Goal: Information Seeking & Learning: Learn about a topic

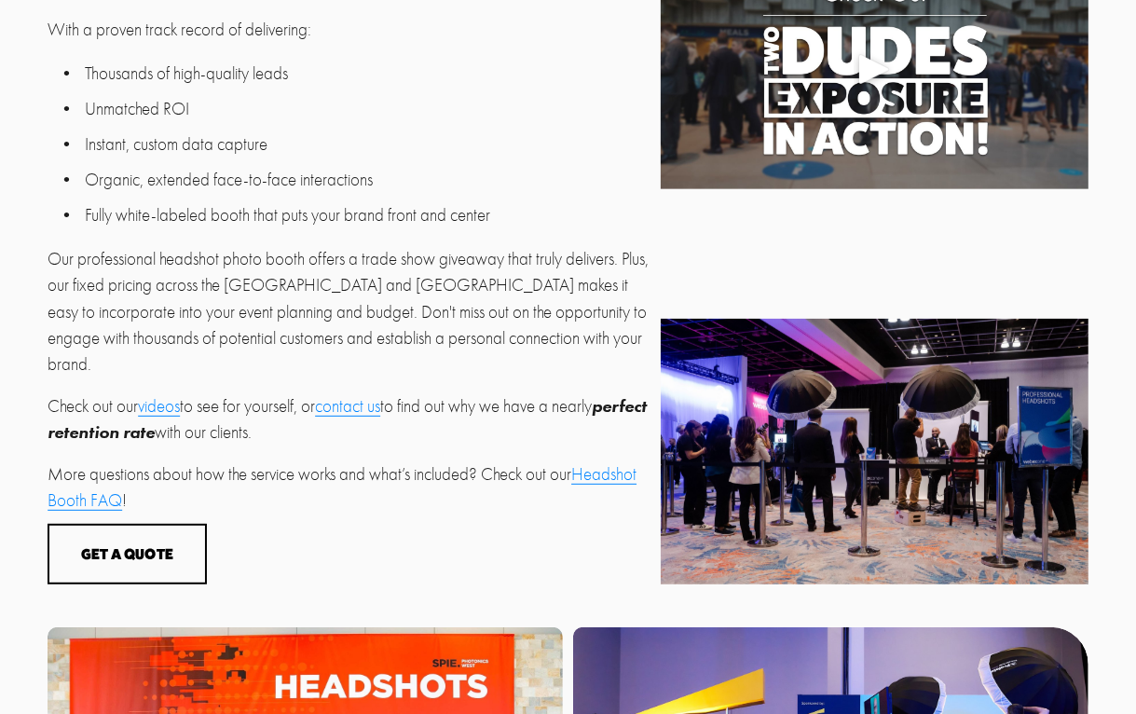
scroll to position [634, 0]
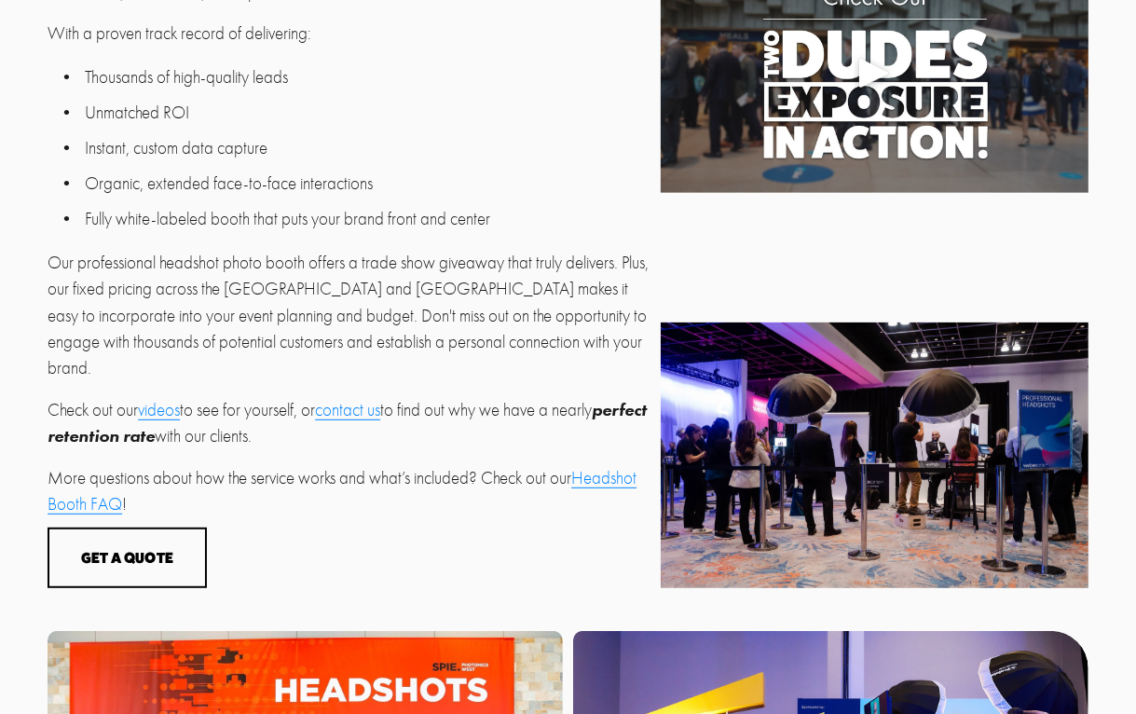
click at [456, 134] on ul "Thousands of high-quality leads Unmatched ROI Instant, custom data capture Orga…" at bounding box center [349, 148] width 603 height 168
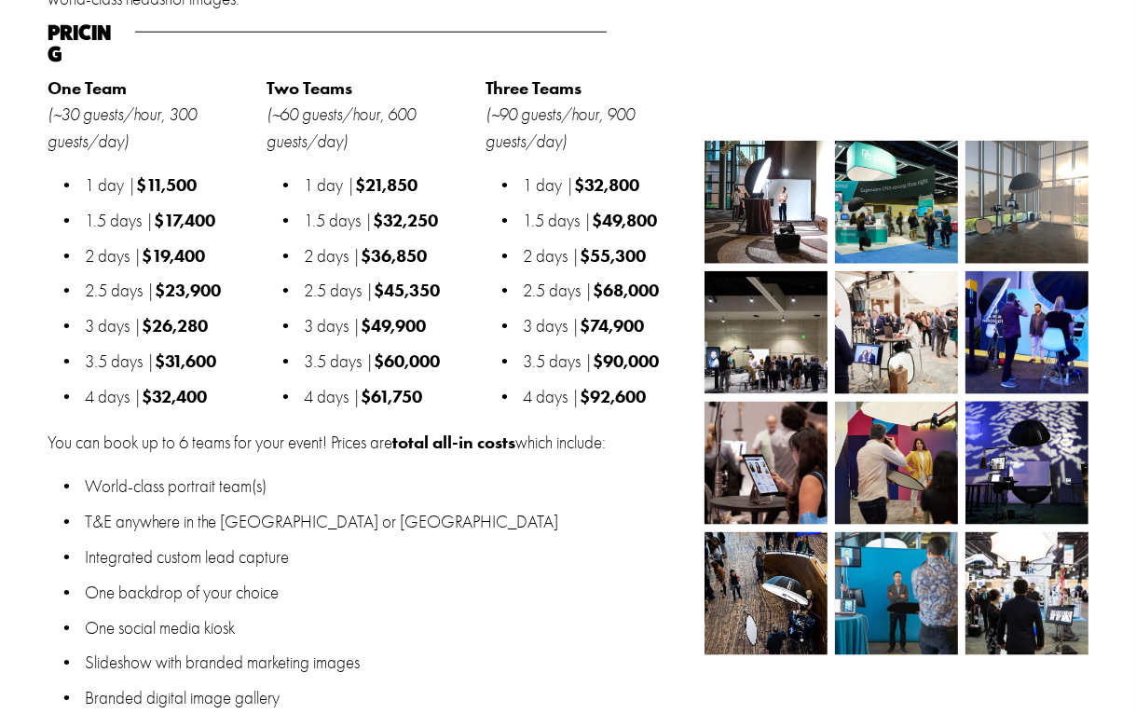
scroll to position [1795, 0]
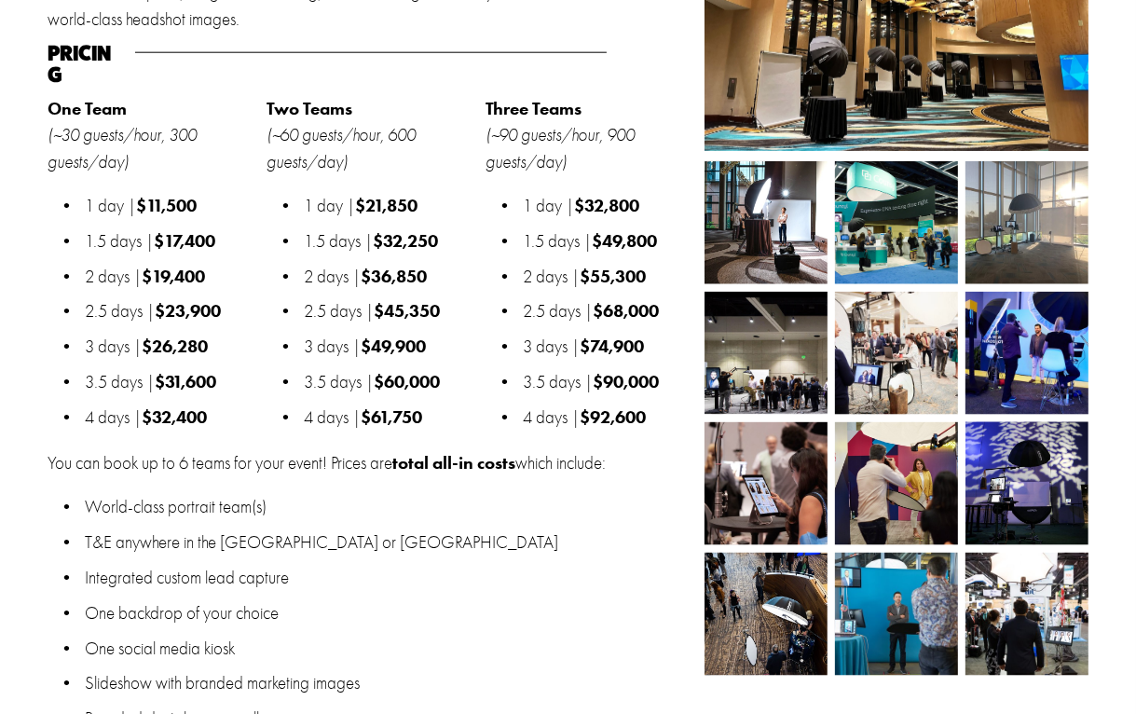
click at [582, 565] on p "Integrated custom lead capture" at bounding box center [389, 578] width 609 height 26
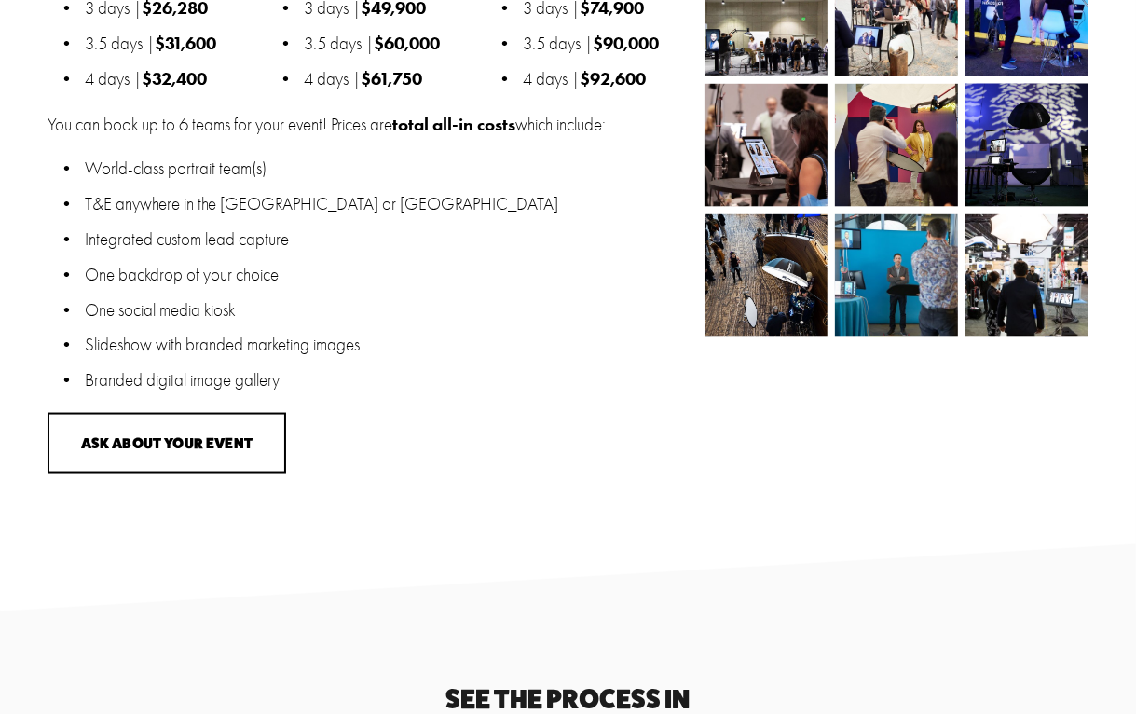
scroll to position [2223, 0]
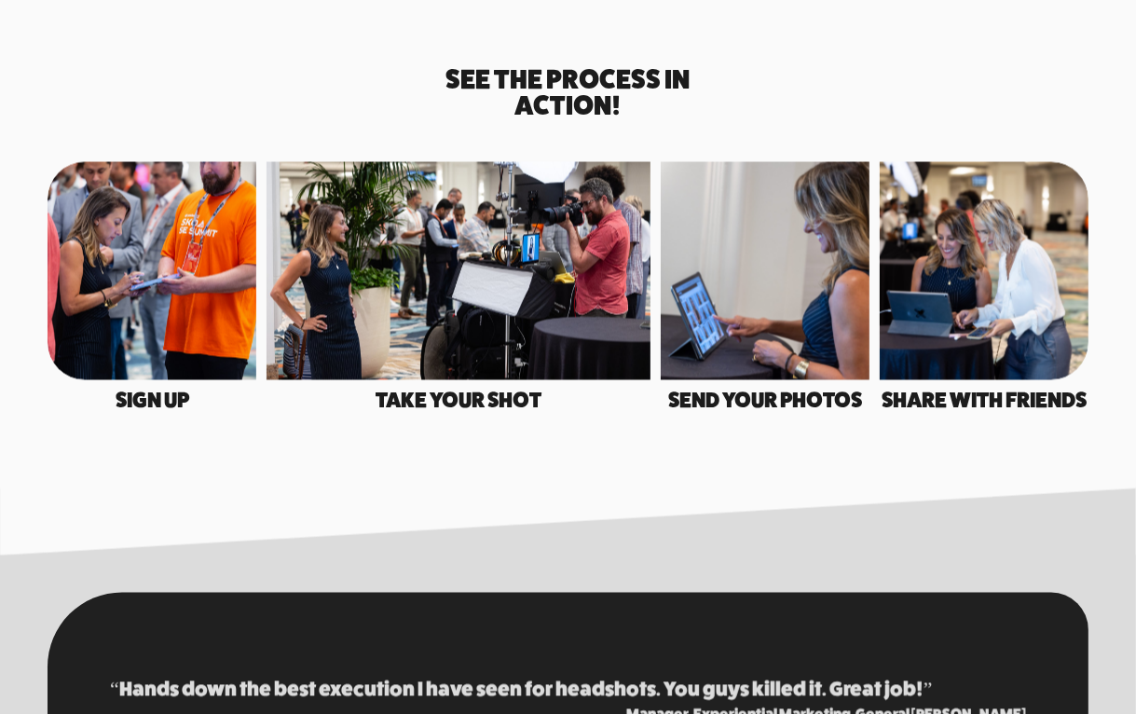
scroll to position [2710, 0]
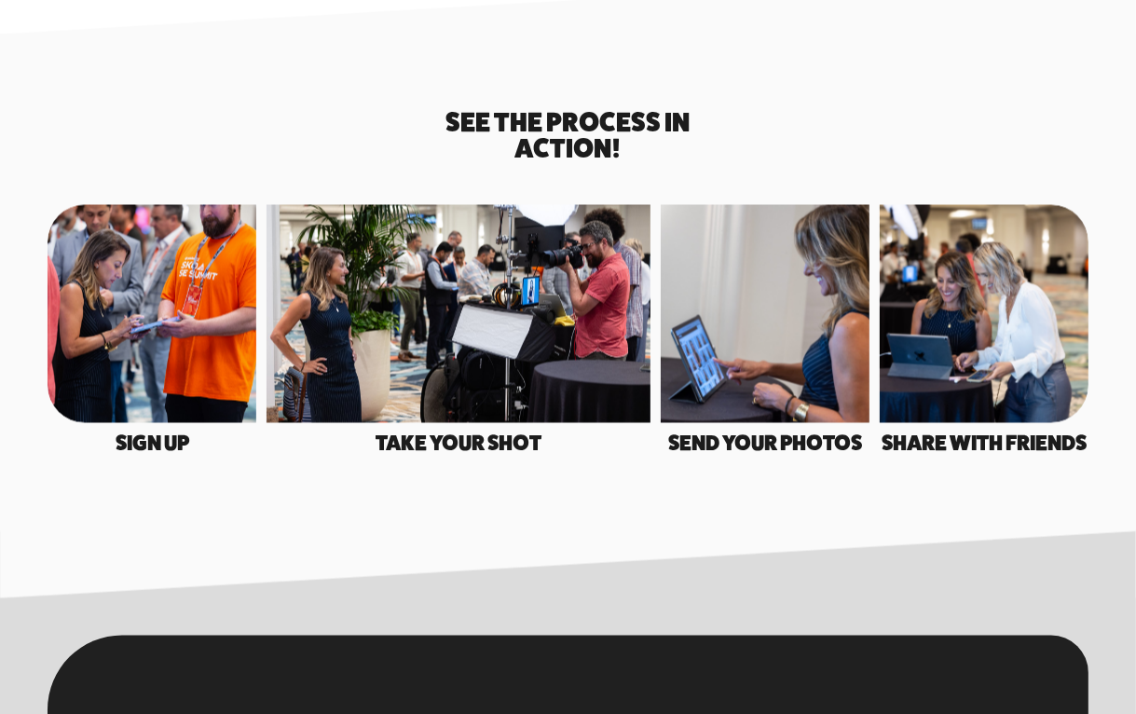
click at [651, 507] on div at bounding box center [568, 282] width 1136 height 632
click at [647, 506] on div "Sign Up See the process in action!" at bounding box center [568, 282] width 1136 height 496
click at [631, 500] on div "Sign Up See the process in action!" at bounding box center [568, 282] width 1136 height 496
click at [580, 463] on div "Sign Up See the process in action!" at bounding box center [568, 282] width 1136 height 496
click at [584, 467] on div "Sign Up See the process in action!" at bounding box center [568, 282] width 1136 height 496
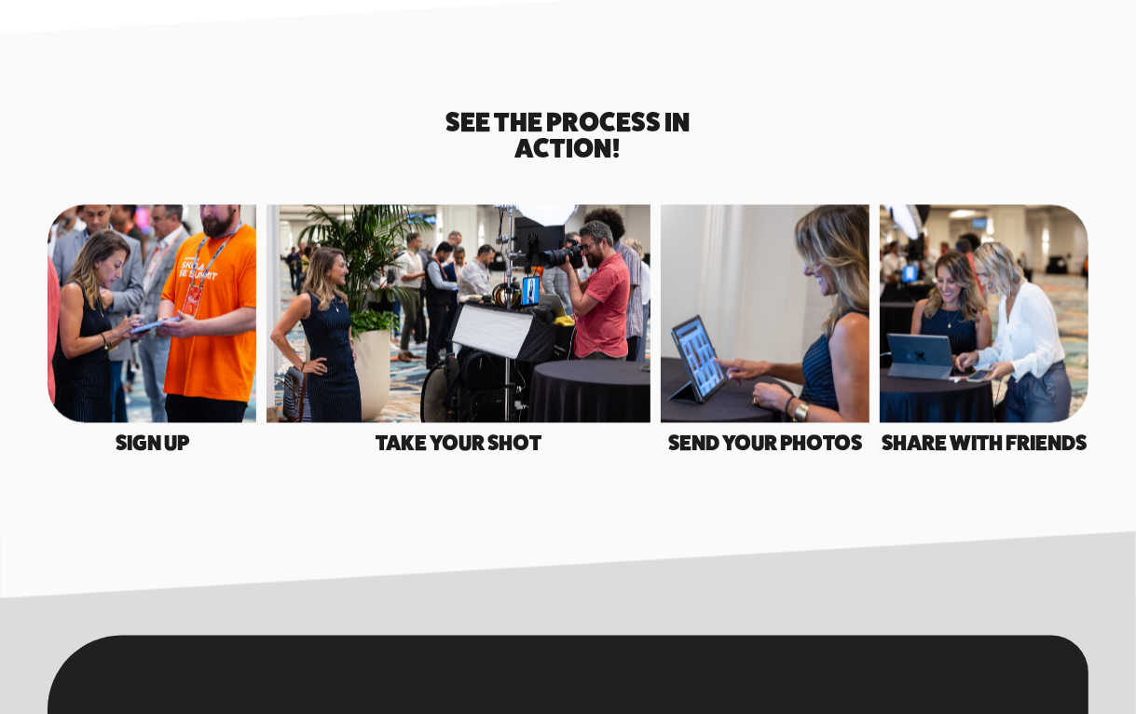
click at [584, 471] on div "Sign Up See the process in action!" at bounding box center [568, 282] width 1136 height 496
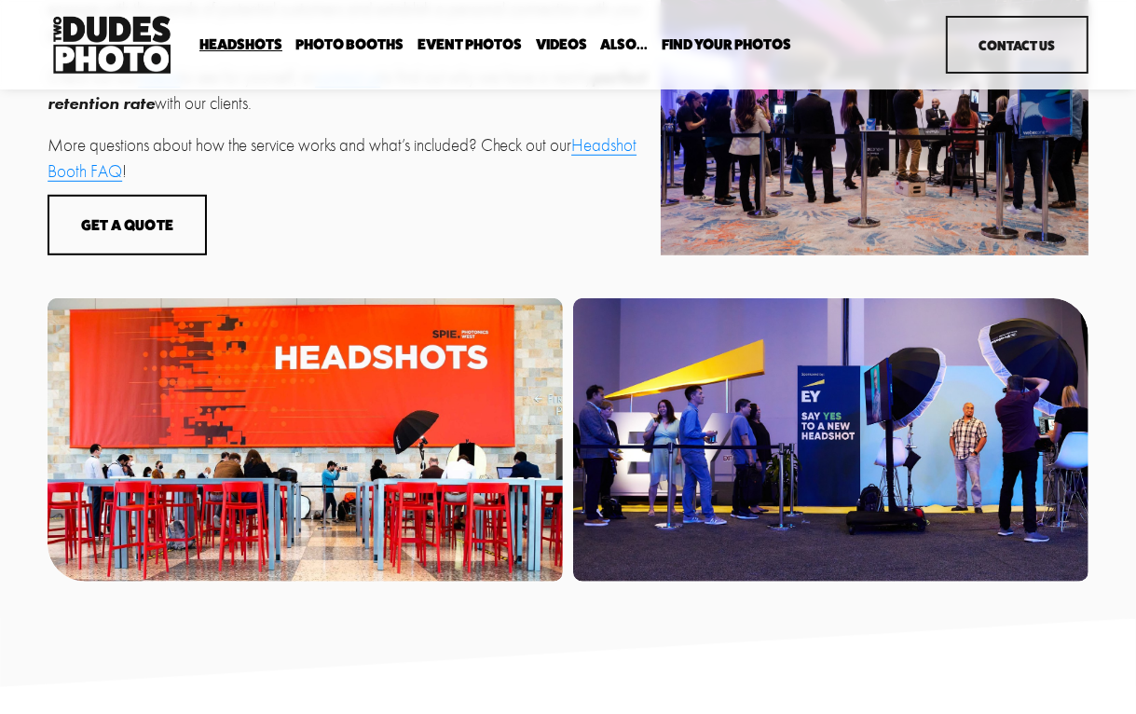
scroll to position [958, 0]
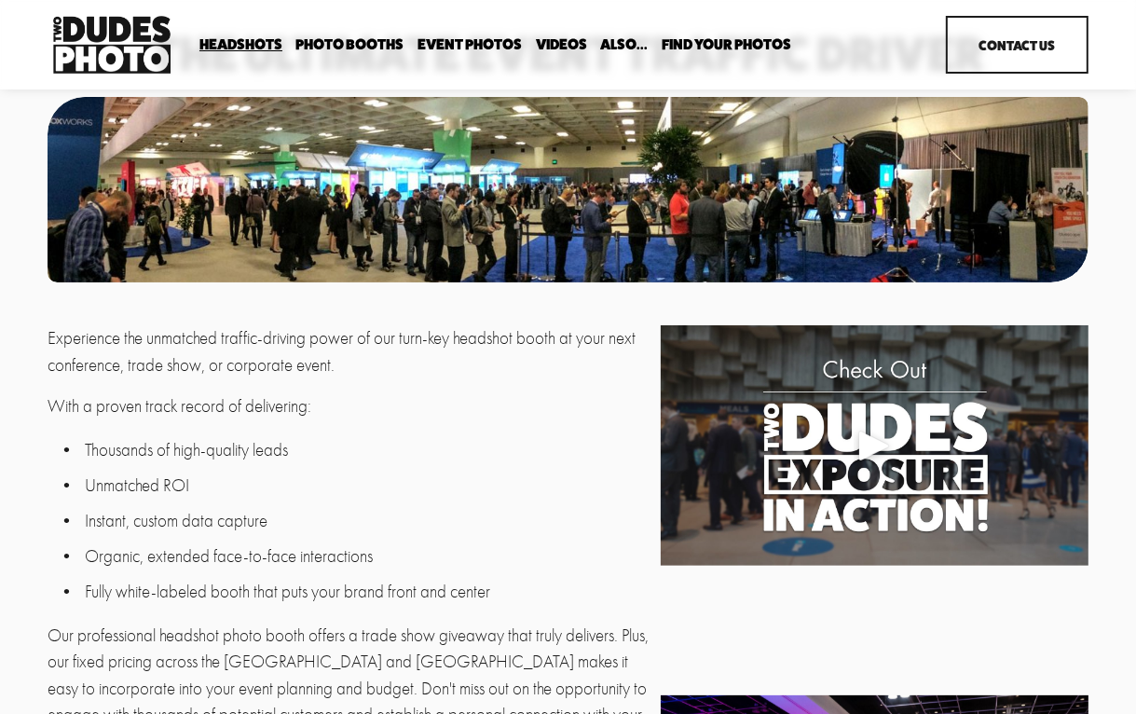
scroll to position [237, 0]
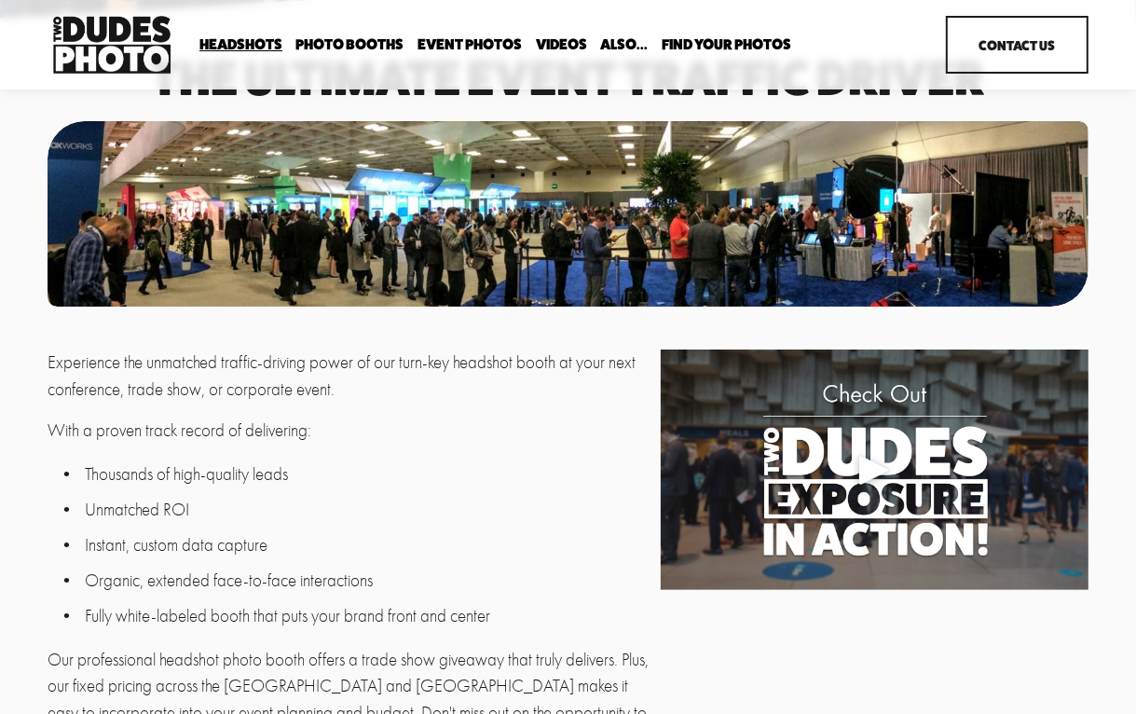
click at [575, 488] on ul "Thousands of high-quality leads Unmatched ROI Instant, custom data capture Orga…" at bounding box center [349, 545] width 603 height 168
click at [575, 494] on ul "Thousands of high-quality leads Unmatched ROI Instant, custom data capture Orga…" at bounding box center [349, 545] width 603 height 168
click at [579, 472] on p "Thousands of high-quality leads" at bounding box center [368, 474] width 566 height 26
click at [579, 478] on p "Thousands of high-quality leads" at bounding box center [368, 474] width 566 height 26
click at [575, 476] on p "Thousands of high-quality leads" at bounding box center [368, 474] width 566 height 26
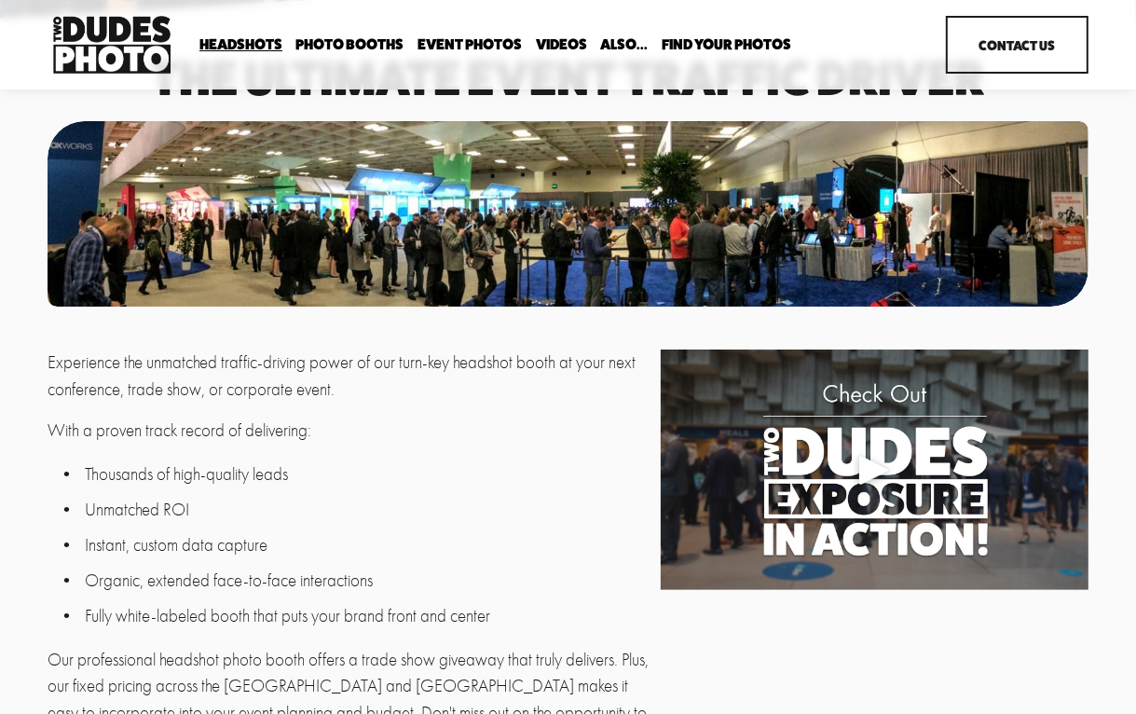
click at [577, 475] on p "Thousands of high-quality leads" at bounding box center [368, 474] width 566 height 26
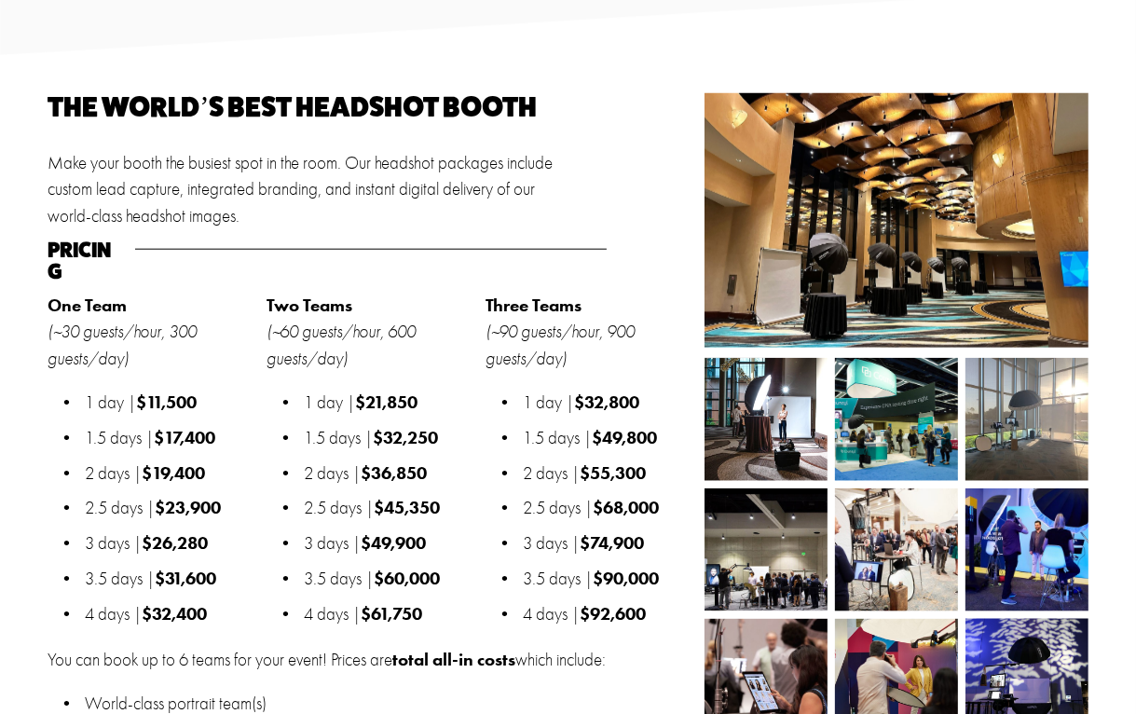
scroll to position [1603, 0]
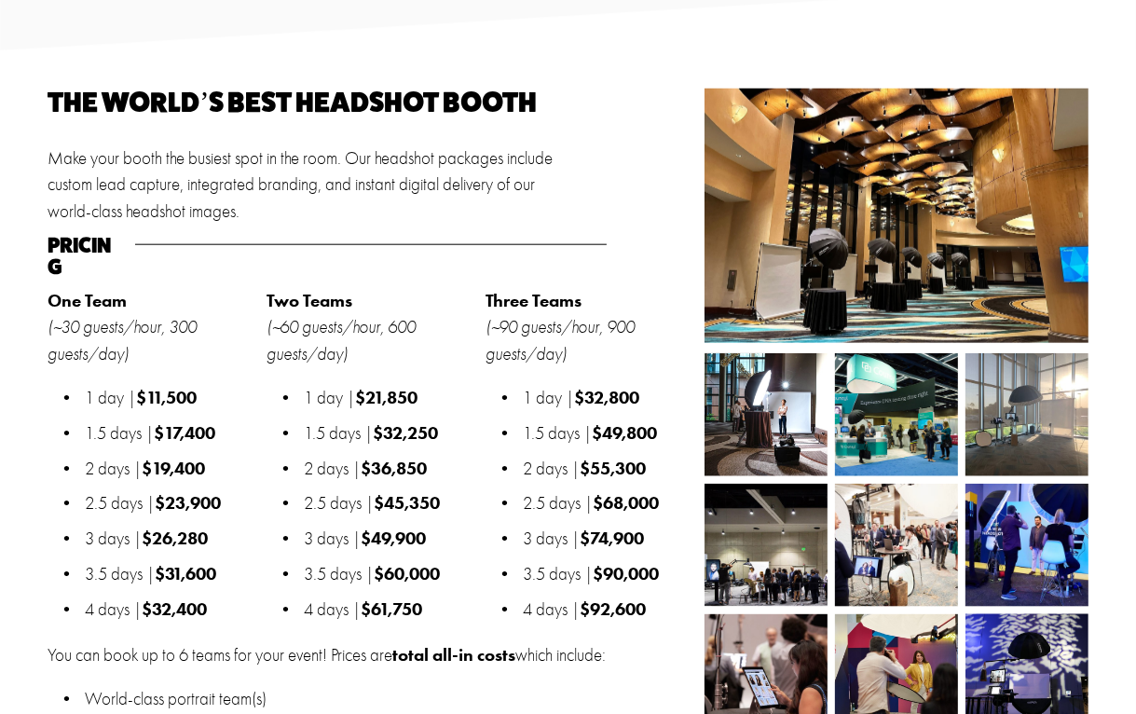
click at [521, 686] on p "World-class portrait team(s)" at bounding box center [389, 699] width 609 height 26
